Goal: Use online tool/utility

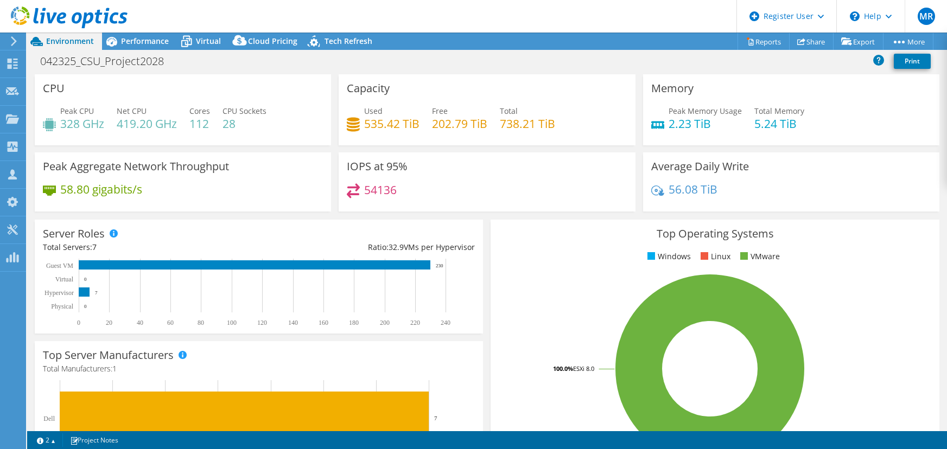
select select "USEast"
select select "USD"
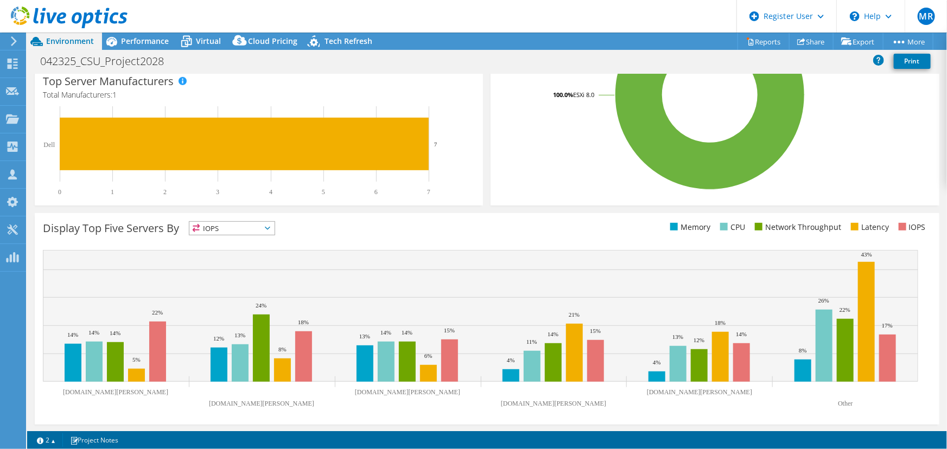
scroll to position [225, 0]
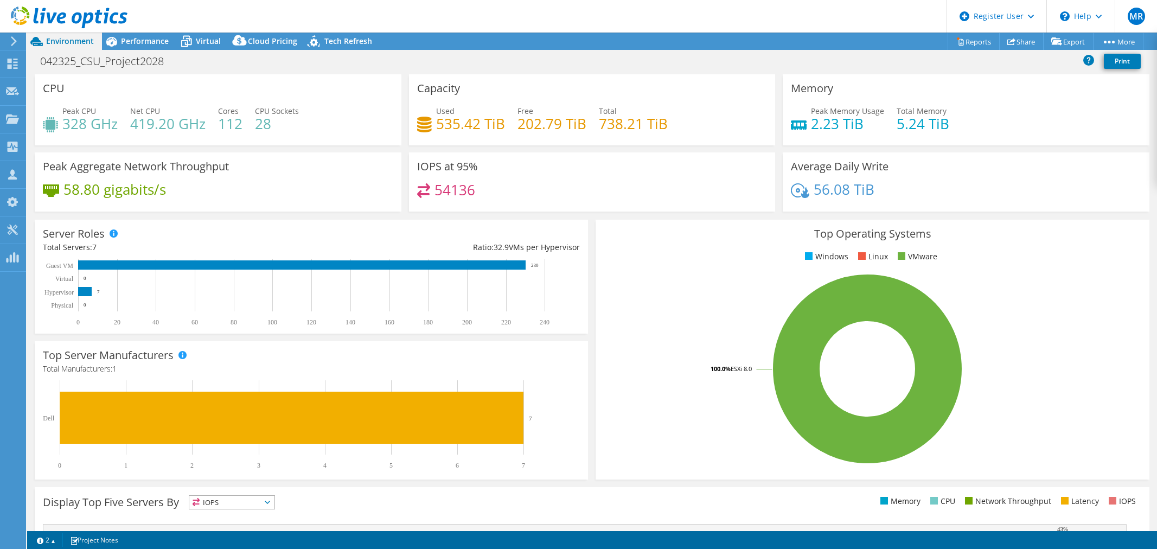
select select "USEast"
select select "USD"
select select "USEast"
select select "USD"
